Goal: Obtain resource: Download file/media

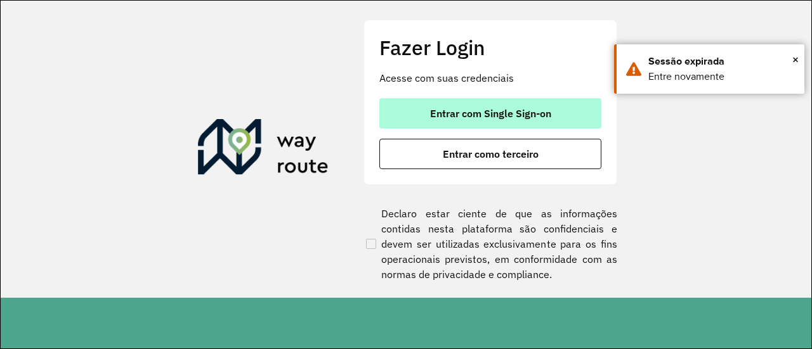
click at [557, 114] on button "Entrar com Single Sign-on" at bounding box center [490, 113] width 222 height 30
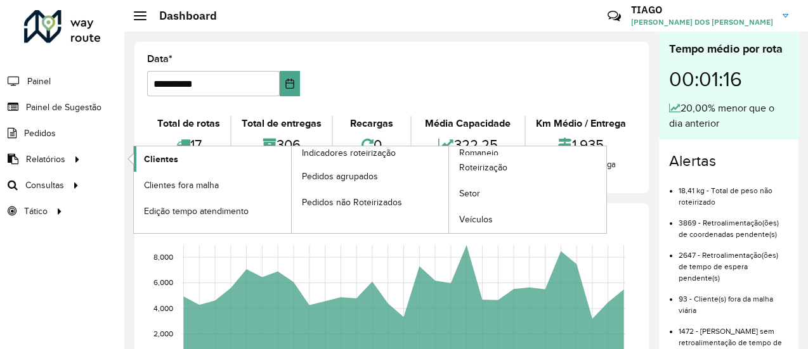
click at [144, 158] on span "Clientes" at bounding box center [161, 159] width 34 height 13
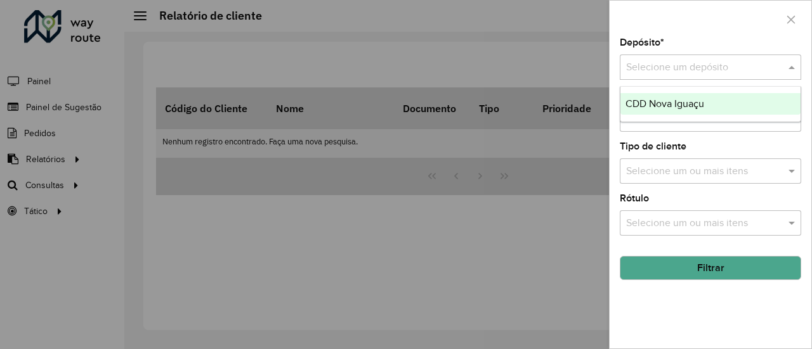
click at [734, 67] on input "text" at bounding box center [697, 67] width 143 height 15
click at [701, 102] on span "CDD Nova Iguaçu" at bounding box center [664, 103] width 79 height 11
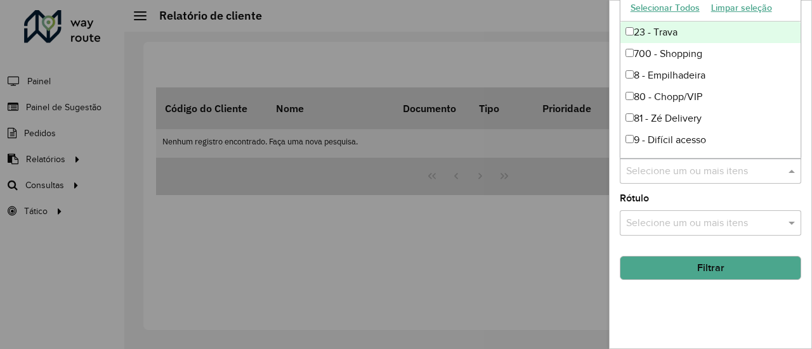
click at [690, 160] on div "Selecione um ou mais itens" at bounding box center [710, 171] width 181 height 25
click at [694, 314] on div "Depósito * Selecione um depósito × CDD Nova Iguaçu × Setor Selecione um ou mais…" at bounding box center [710, 193] width 202 height 311
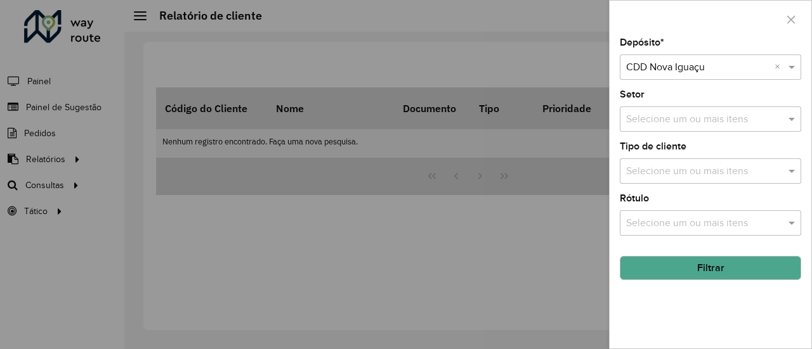
click at [677, 267] on button "Filtrar" at bounding box center [710, 268] width 181 height 24
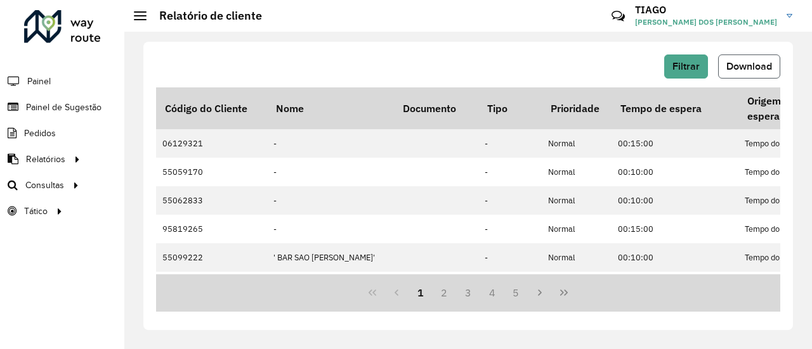
click at [741, 67] on span "Download" at bounding box center [749, 66] width 46 height 11
click at [739, 67] on span "Download" at bounding box center [749, 66] width 46 height 11
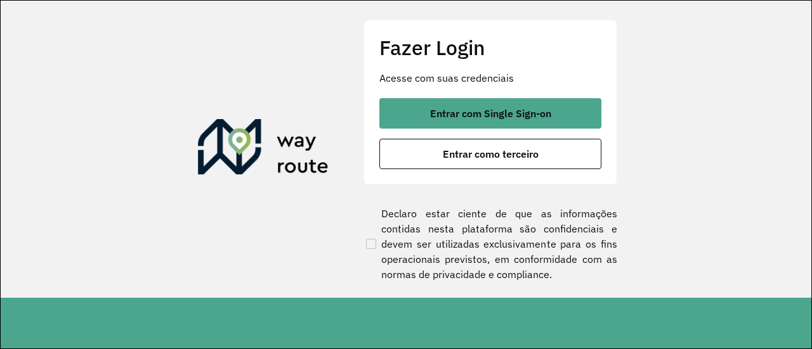
click at [510, 108] on span "Entrar com Single Sign-on" at bounding box center [490, 113] width 121 height 10
